Goal: Transaction & Acquisition: Purchase product/service

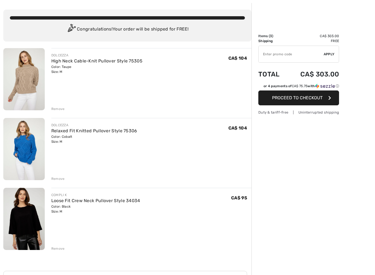
scroll to position [36, 0]
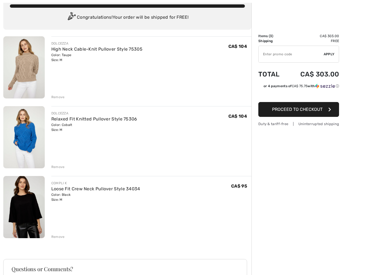
click at [62, 167] on div "Remove" at bounding box center [57, 166] width 13 height 5
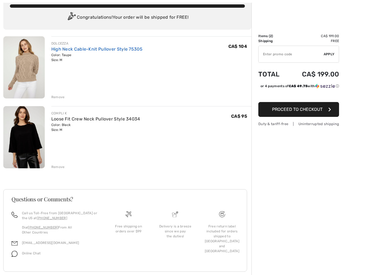
click at [83, 47] on link "High Neck Cable-Knit Pullover Style 75305" at bounding box center [96, 48] width 91 height 5
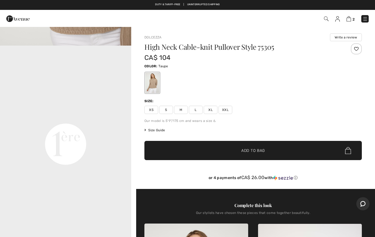
scroll to position [415, 0]
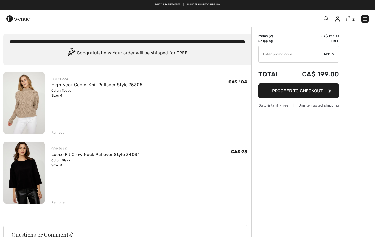
scroll to position [51, 0]
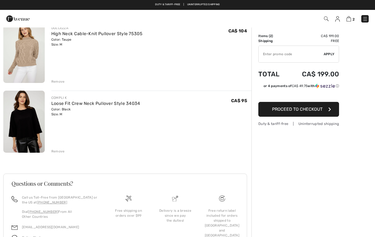
click at [60, 83] on div "Remove" at bounding box center [57, 81] width 13 height 5
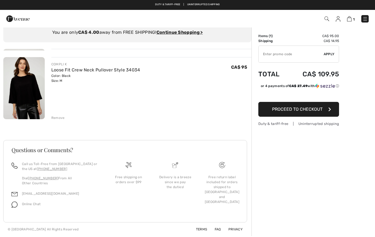
scroll to position [19, 0]
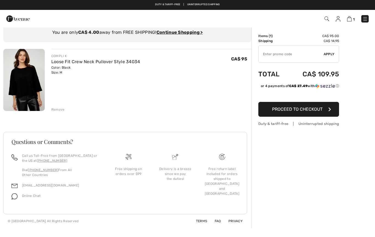
click at [28, 86] on img at bounding box center [23, 80] width 41 height 62
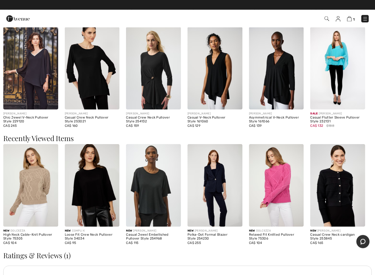
scroll to position [628, 0]
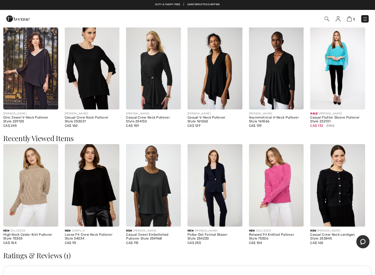
click at [152, 198] on img at bounding box center [153, 185] width 55 height 82
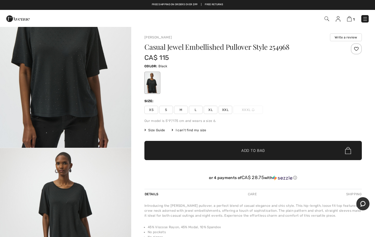
scroll to position [64, 0]
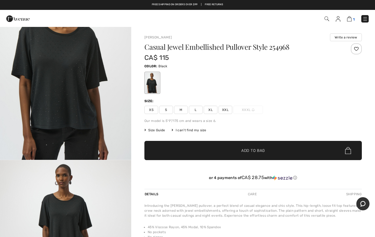
click at [351, 19] on img at bounding box center [349, 18] width 5 height 5
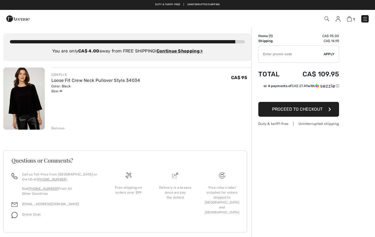
click at [312, 109] on span "Proceed to Checkout" at bounding box center [297, 109] width 51 height 5
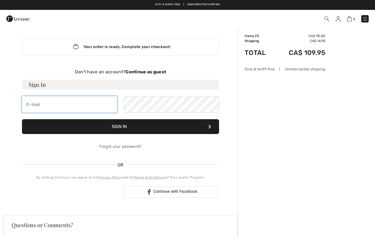
click at [70, 102] on input "email" at bounding box center [69, 104] width 95 height 16
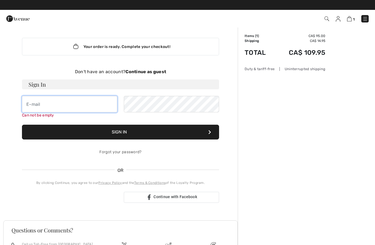
type input "caroleandbrianmc@aol.com"
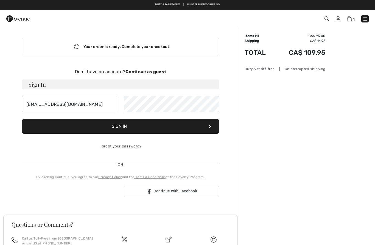
click at [145, 127] on button "Sign In" at bounding box center [120, 126] width 197 height 15
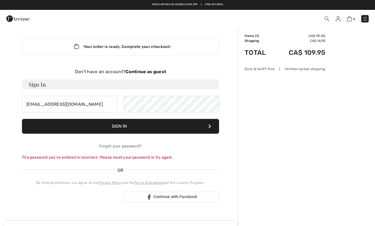
click at [160, 128] on button "Sign In" at bounding box center [120, 126] width 197 height 15
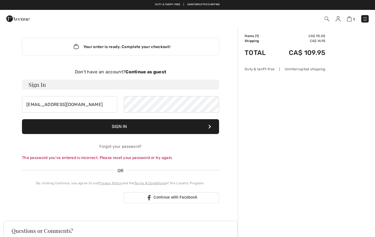
click at [157, 72] on strong "Continue as guest" at bounding box center [145, 71] width 41 height 5
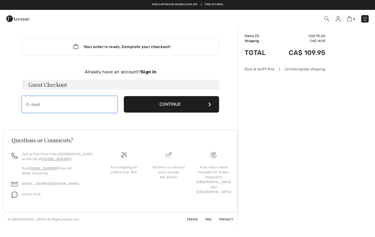
click at [60, 104] on input "email" at bounding box center [69, 104] width 95 height 16
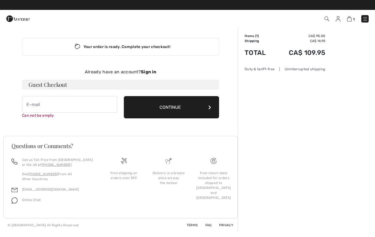
type input "caroleandbrianmc@aol.com"
click at [183, 108] on button "Continue" at bounding box center [171, 107] width 95 height 22
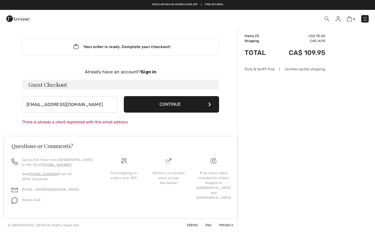
click at [195, 103] on button "Continue" at bounding box center [171, 104] width 95 height 16
click at [338, 21] on img at bounding box center [338, 18] width 5 height 5
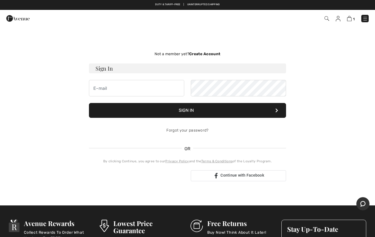
click at [333, 91] on div "Not a member yet? Create Account Sign In Sign In Forgot your password? OR" at bounding box center [187, 116] width 368 height 152
click at [134, 90] on input "email" at bounding box center [136, 88] width 95 height 16
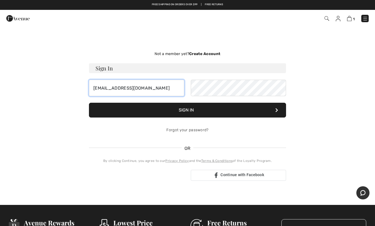
type input "[EMAIL_ADDRESS][DOMAIN_NAME]"
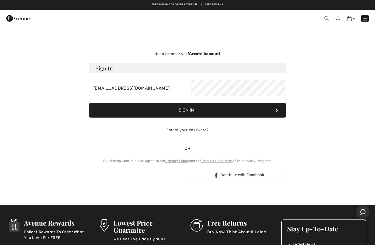
click at [199, 114] on button "Sign In" at bounding box center [187, 110] width 197 height 15
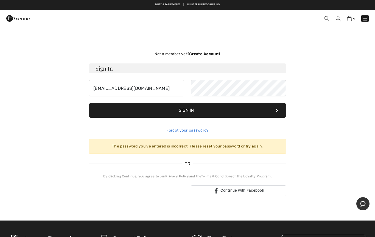
click at [198, 132] on link "Forgot your password?" at bounding box center [187, 130] width 42 height 5
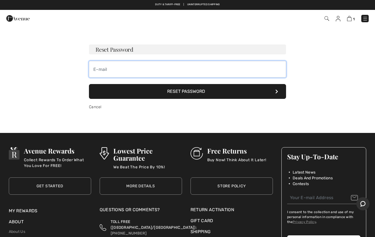
click at [151, 66] on input "email" at bounding box center [187, 69] width 197 height 16
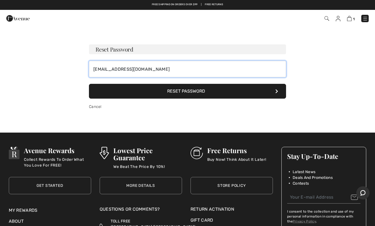
type input "[EMAIL_ADDRESS][DOMAIN_NAME]"
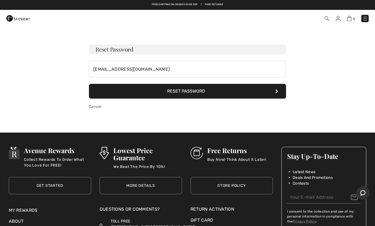
click at [201, 91] on button "Reset Password" at bounding box center [187, 91] width 197 height 15
